Goal: Task Accomplishment & Management: Complete application form

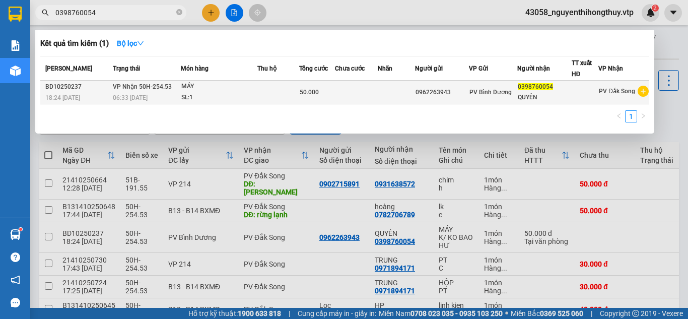
type input "0398760054"
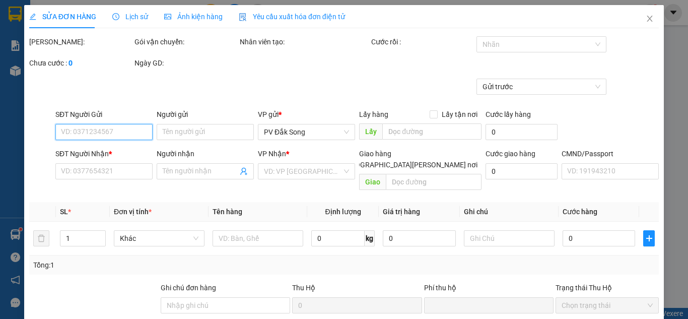
type input "0962263943"
type input "0398760054"
type input "QUYÊN"
type input "0"
type input "50.000"
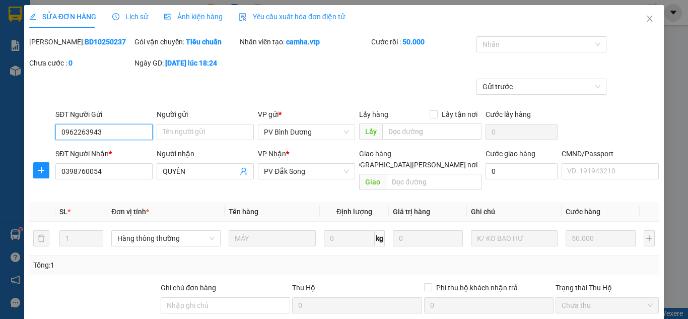
type input "2.500"
click at [132, 16] on span "Lịch sử" at bounding box center [130, 17] width 36 height 8
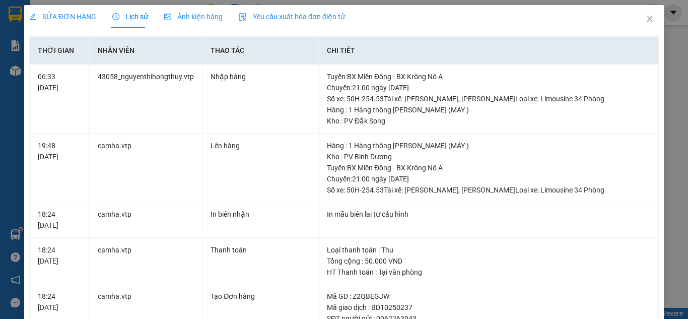
click at [62, 18] on span "SỬA ĐƠN HÀNG" at bounding box center [62, 17] width 67 height 8
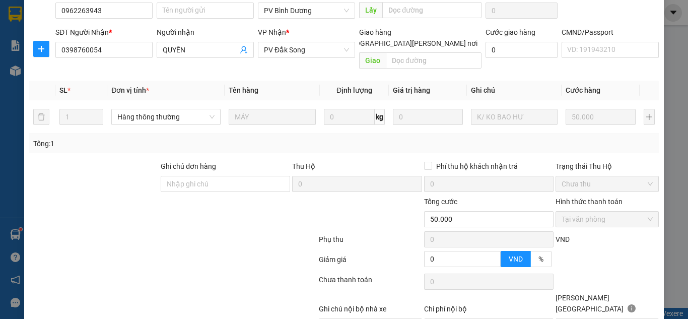
scroll to position [158, 0]
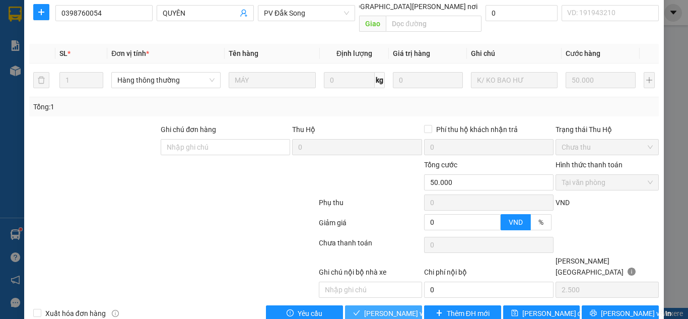
click at [382, 308] on span "[PERSON_NAME] và [PERSON_NAME] hàng" at bounding box center [432, 313] width 136 height 11
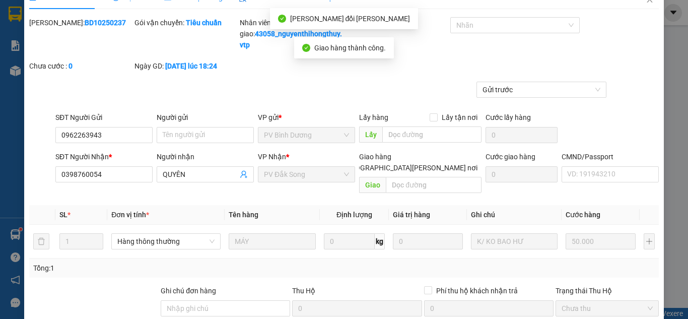
scroll to position [0, 0]
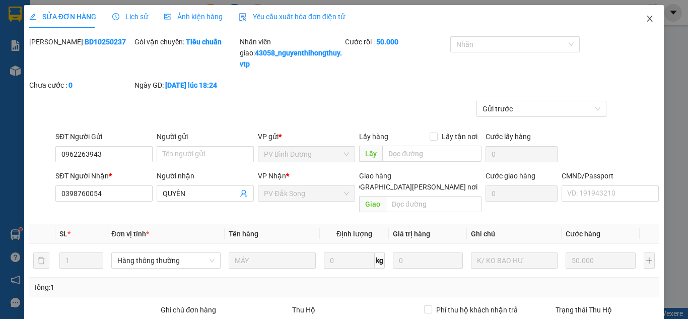
click at [647, 17] on icon "close" at bounding box center [650, 19] width 6 height 6
click at [640, 17] on span "43058_nguyenthihongthuy.vtp" at bounding box center [579, 12] width 124 height 13
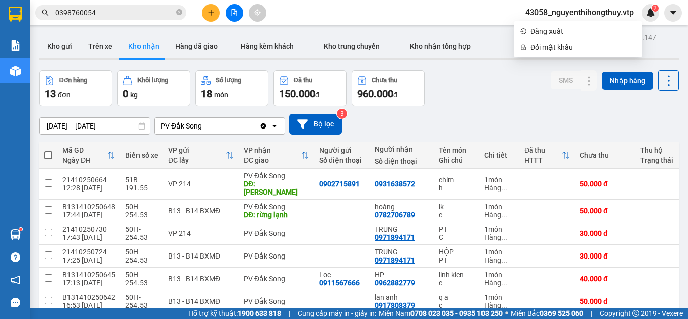
click at [145, 12] on input "0398760054" at bounding box center [114, 12] width 119 height 11
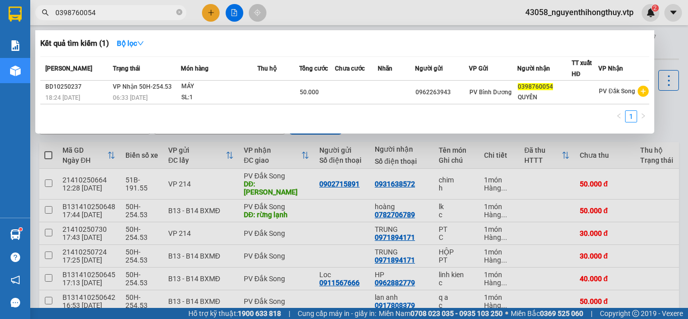
click at [145, 12] on input "0398760054" at bounding box center [114, 12] width 119 height 11
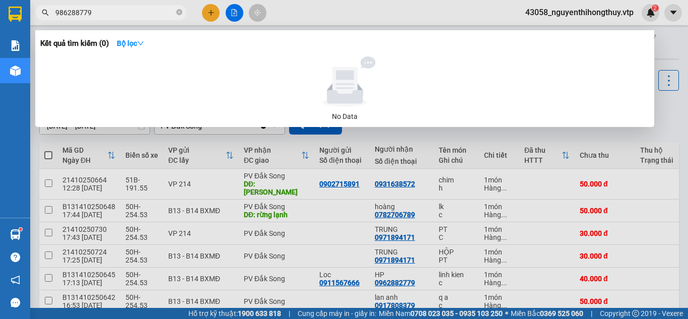
click at [57, 14] on input "986288779" at bounding box center [114, 12] width 119 height 11
click at [132, 12] on input "0986288779" at bounding box center [114, 12] width 119 height 11
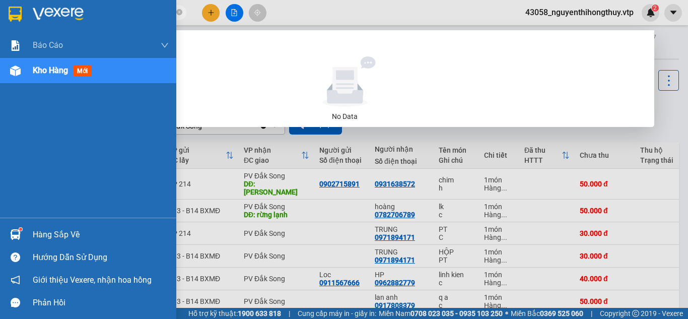
drag, startPoint x: 94, startPoint y: 14, endPoint x: 0, endPoint y: 24, distance: 94.2
click at [0, 24] on section "Kết quả [PERSON_NAME] ( 0 ) Bộ lọc No Data 09862887790962882779 43058_nguyenthi…" at bounding box center [344, 159] width 688 height 319
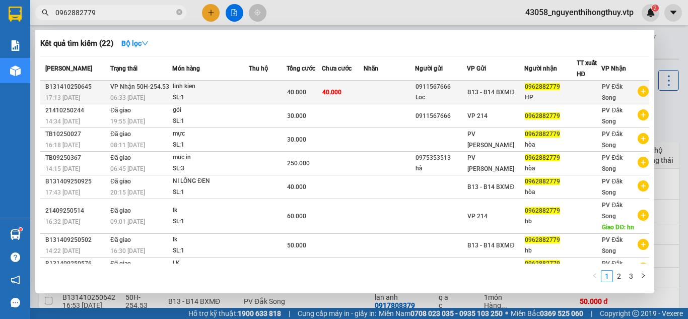
type input "0962882779"
click at [329, 90] on span "40.000" at bounding box center [331, 92] width 19 height 7
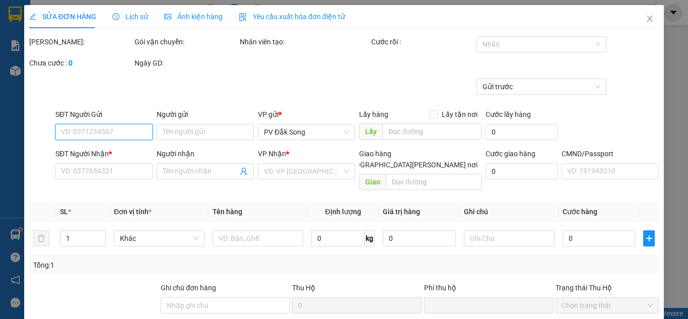
type input "2.000"
type input "0911567666"
type input "Loc"
type input "0962882779"
type input "HP"
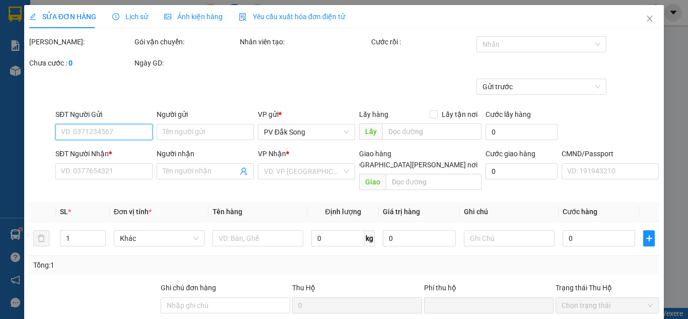
type input "0"
type input "40.000"
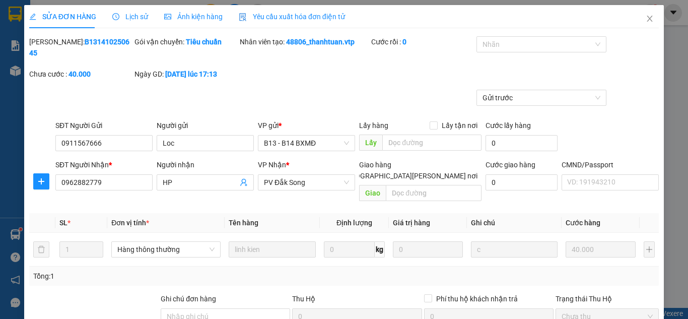
click at [136, 16] on span "Lịch sử" at bounding box center [130, 17] width 36 height 8
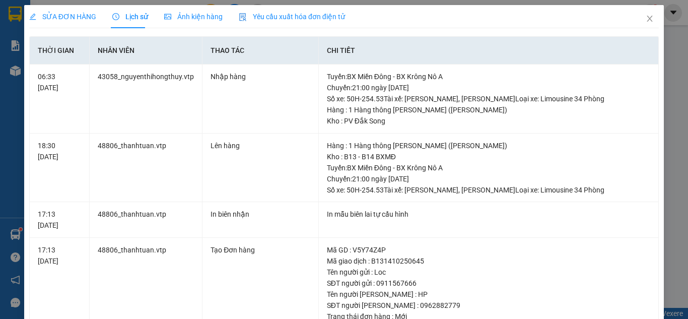
click at [70, 16] on span "SỬA ĐƠN HÀNG" at bounding box center [62, 17] width 67 height 8
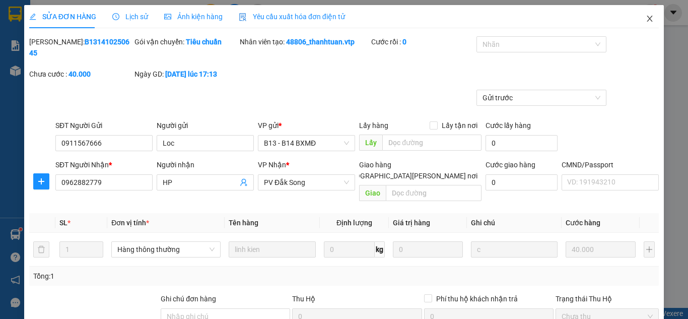
click at [645, 18] on icon "close" at bounding box center [649, 19] width 8 height 8
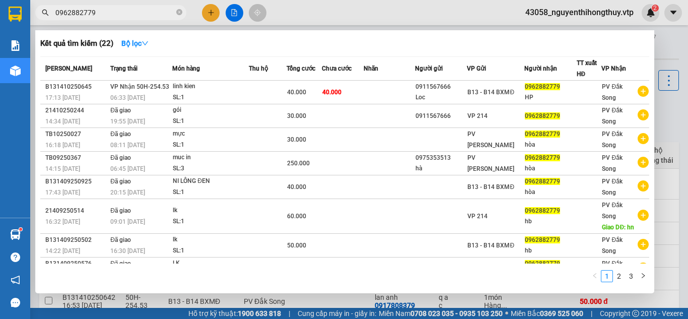
click at [112, 13] on input "0962882779" at bounding box center [114, 12] width 119 height 11
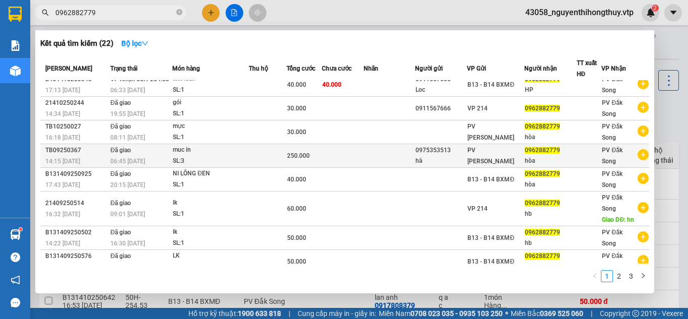
scroll to position [4, 0]
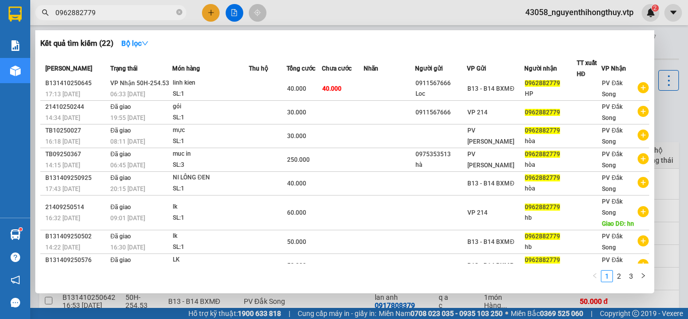
click at [129, 10] on input "0962882779" at bounding box center [114, 12] width 119 height 11
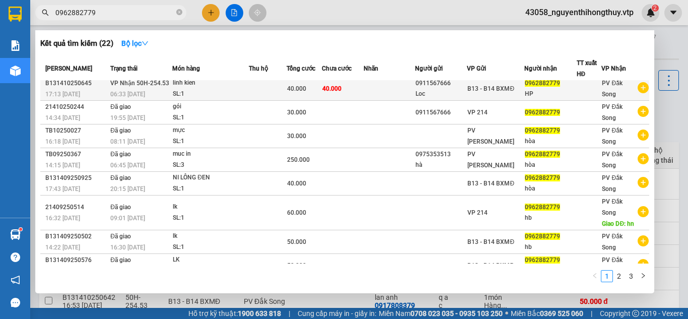
click at [360, 85] on td "40.000" at bounding box center [343, 89] width 42 height 24
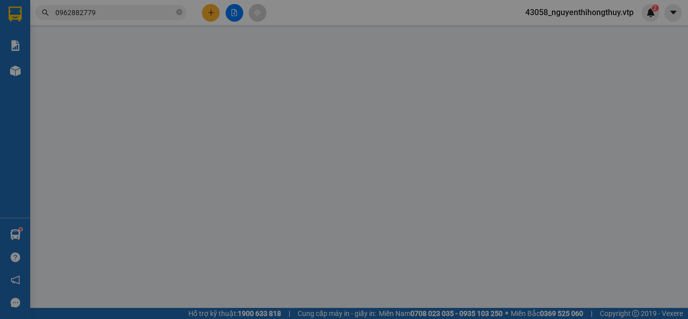
type input "2.000"
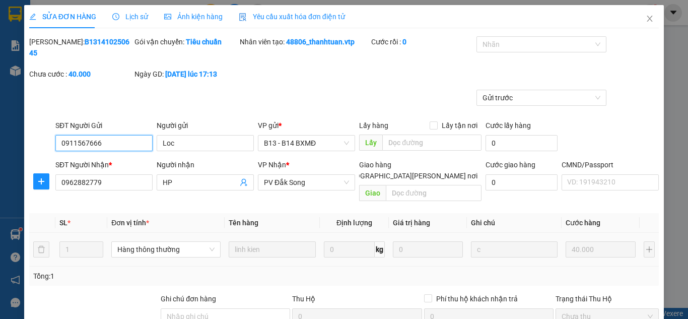
type input "0911567666"
type input "Loc"
type input "0962882779"
type input "HP"
type input "0"
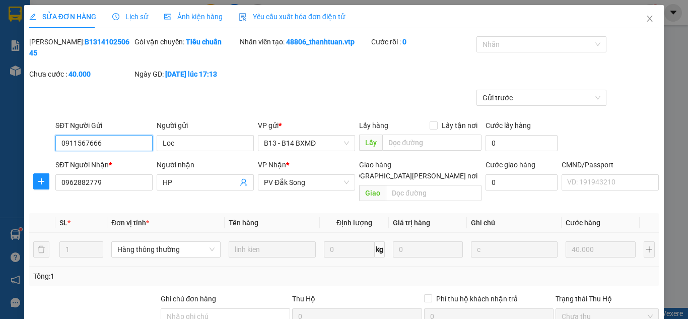
type input "40.000"
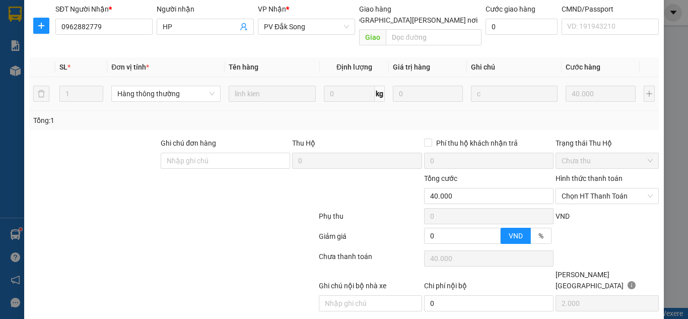
scroll to position [158, 0]
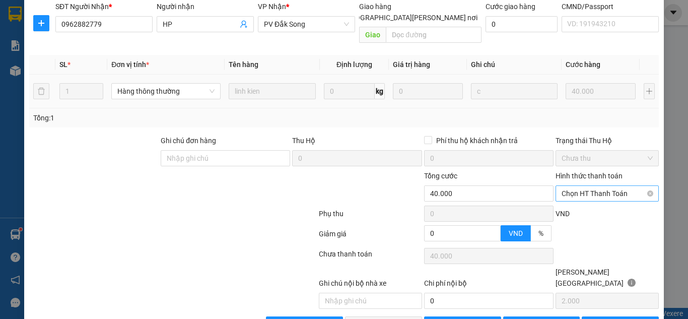
click at [602, 186] on span "Chọn HT Thanh Toán" at bounding box center [606, 193] width 91 height 15
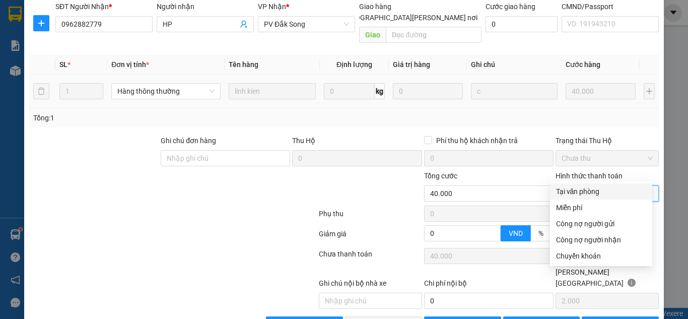
click at [592, 190] on div "Tại văn phòng" at bounding box center [601, 191] width 90 height 11
type input "0"
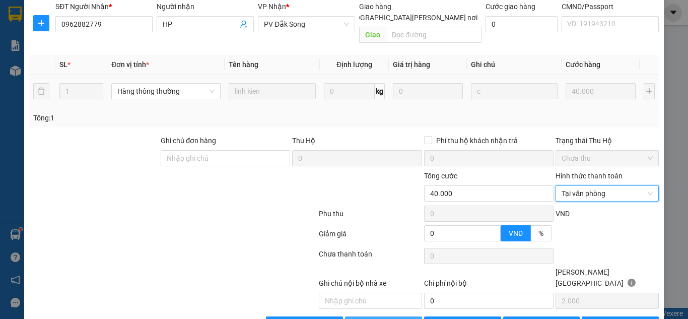
drag, startPoint x: 396, startPoint y: 291, endPoint x: 392, endPoint y: 284, distance: 7.7
click at [396, 318] on span "[PERSON_NAME] và [PERSON_NAME] hàng" at bounding box center [432, 324] width 136 height 11
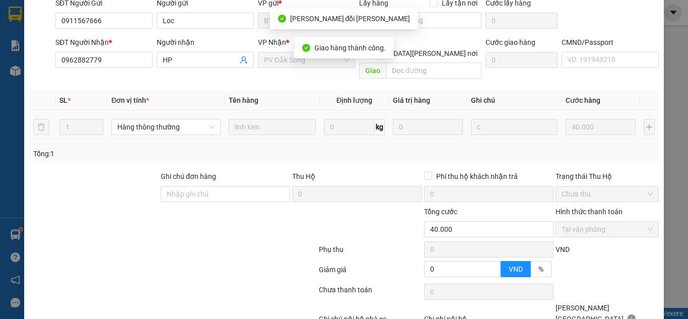
scroll to position [0, 0]
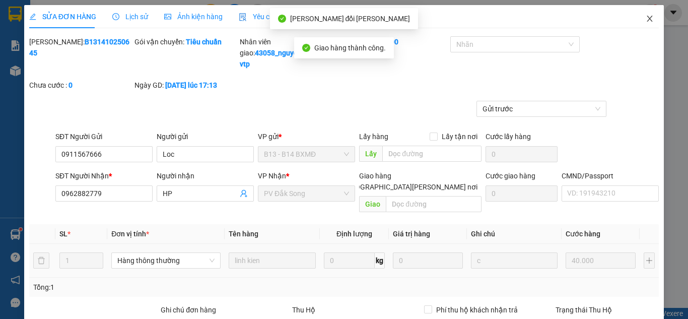
click at [645, 16] on icon "close" at bounding box center [649, 19] width 8 height 8
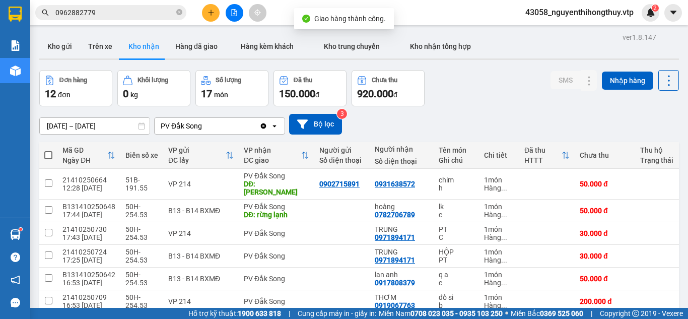
click at [127, 11] on input "0962882779" at bounding box center [114, 12] width 119 height 11
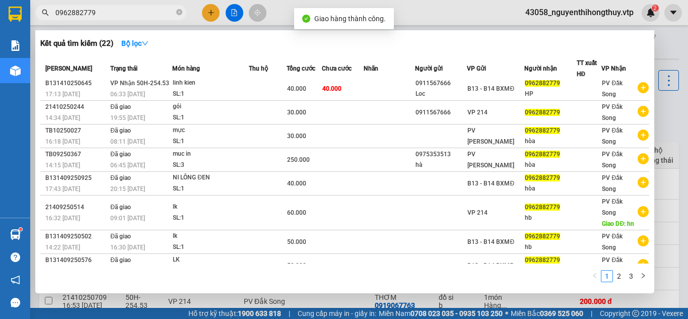
click at [127, 11] on input "0962882779" at bounding box center [114, 12] width 119 height 11
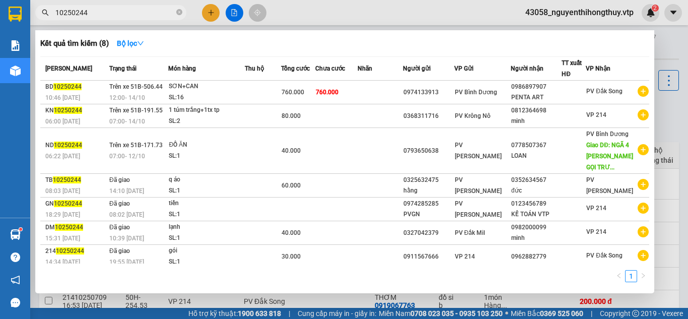
click at [412, 8] on div at bounding box center [344, 159] width 688 height 319
click at [119, 14] on input "10250244" at bounding box center [114, 12] width 119 height 11
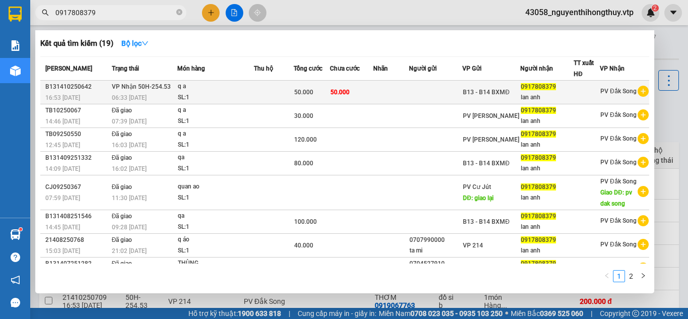
type input "0917808379"
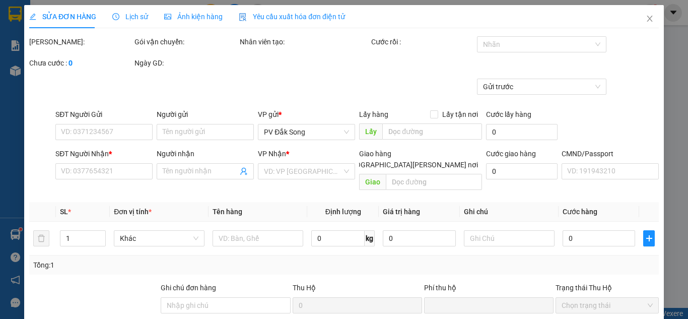
type input "2.500"
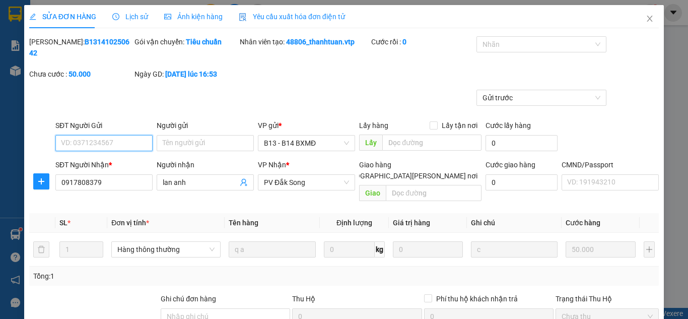
type input "0917808379"
type input "lan anh"
type input "0"
type input "50.000"
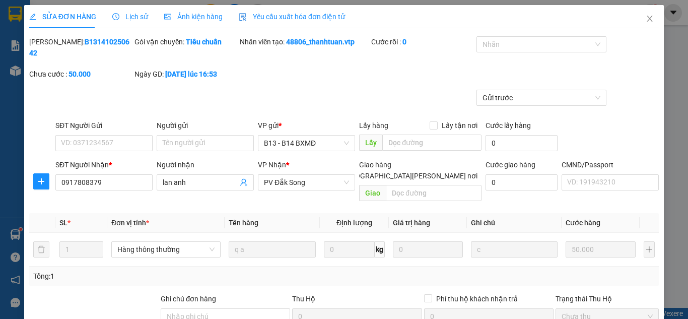
click at [139, 17] on span "Lịch sử" at bounding box center [130, 17] width 36 height 8
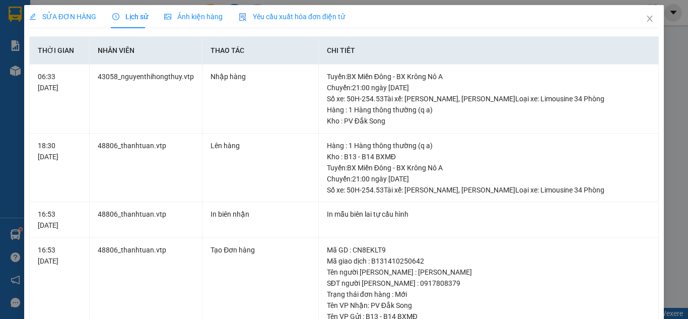
click at [73, 18] on span "SỬA ĐƠN HÀNG" at bounding box center [62, 17] width 67 height 8
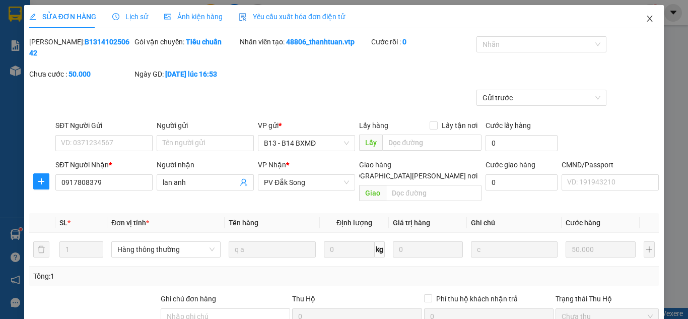
click at [647, 20] on icon "close" at bounding box center [650, 19] width 6 height 6
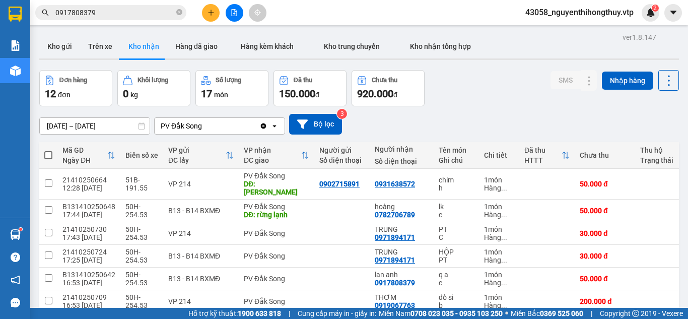
click at [643, 3] on div "Kết quả [PERSON_NAME] ( 19 ) Bộ lọc Mã ĐH Trạng thái Món hàng Thu hộ Tổng [PERS…" at bounding box center [344, 12] width 688 height 25
